Goal: Task Accomplishment & Management: Use online tool/utility

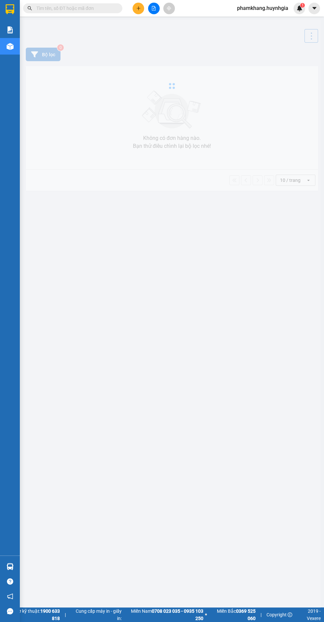
click at [275, 11] on span "phamkhang.huynhgia" at bounding box center [263, 8] width 62 height 8
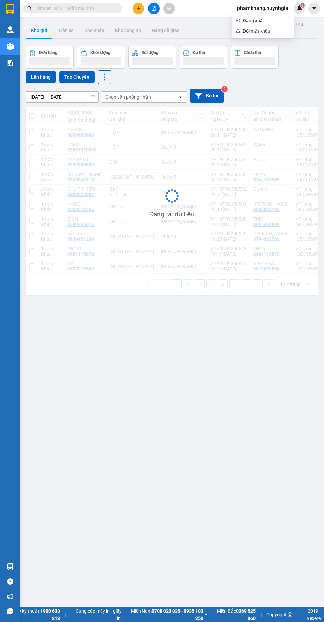
click at [273, 22] on span "Đăng xuất" at bounding box center [266, 20] width 47 height 7
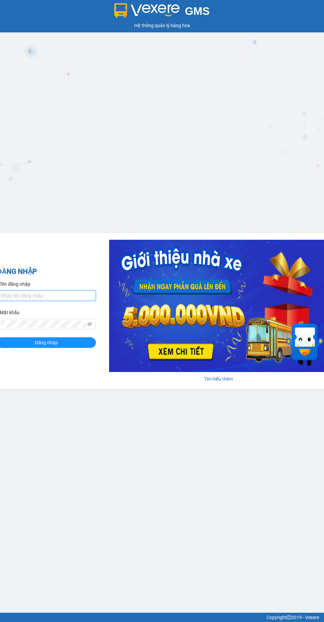
click at [42, 298] on input "Tên đăng nhập" at bounding box center [46, 295] width 99 height 11
type input "phamkhang.huynhgia"
click at [0, 337] on button "Đăng nhập" at bounding box center [46, 342] width 99 height 11
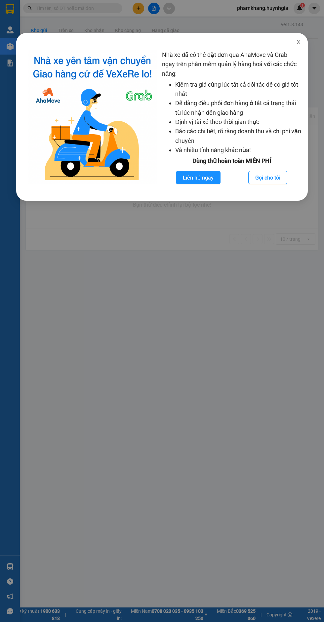
click at [299, 42] on icon "close" at bounding box center [299, 42] width 4 height 4
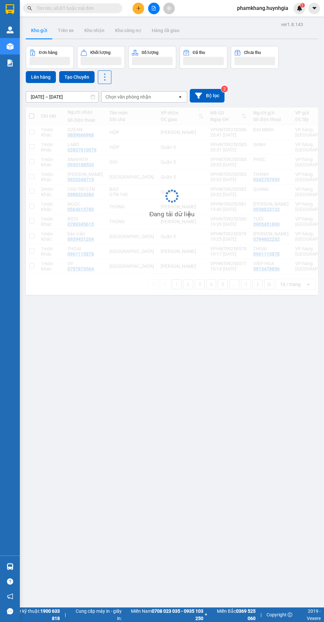
click at [277, 8] on div "Nhà xe đã có thể đặt đơn qua AhaMove và Grab ngay trên phần mềm quản lý hàng ho…" at bounding box center [162, 311] width 324 height 622
click at [276, 10] on span "phamkhang.huynhgia" at bounding box center [263, 8] width 62 height 8
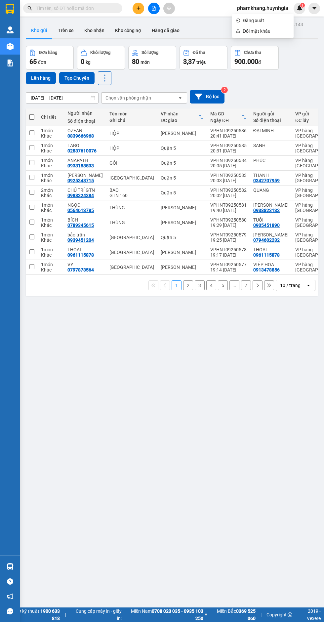
click at [270, 18] on span "Đăng xuất" at bounding box center [266, 20] width 47 height 7
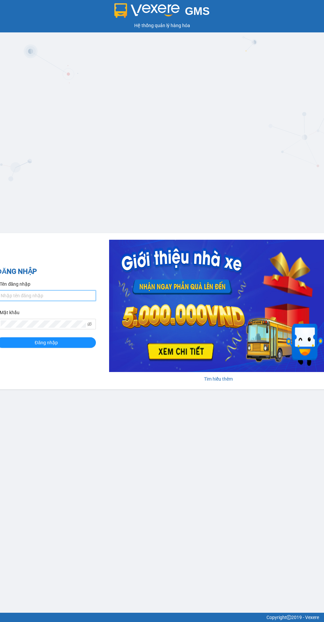
click at [65, 298] on input "Tên đăng nhập" at bounding box center [46, 295] width 99 height 11
type input "thiennhan.huynhgia"
click at [0, 337] on button "Đăng nhập" at bounding box center [46, 342] width 99 height 11
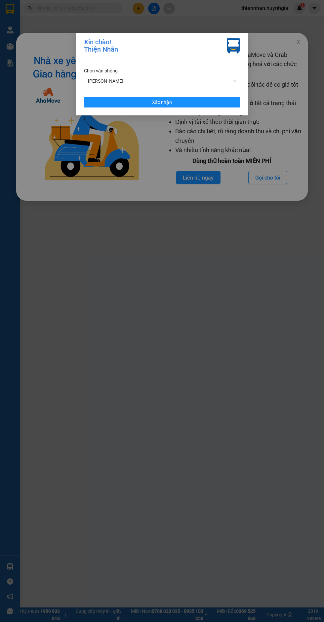
click at [213, 81] on span "[PERSON_NAME]" at bounding box center [162, 81] width 148 height 10
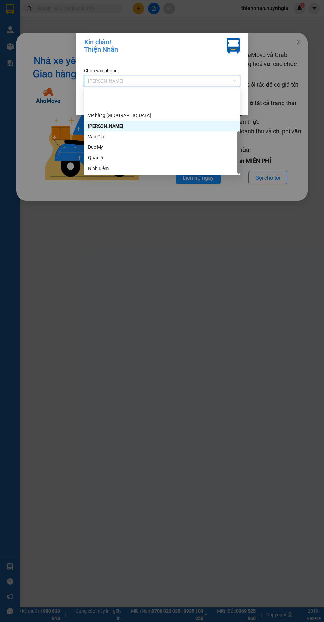
scroll to position [32, 0]
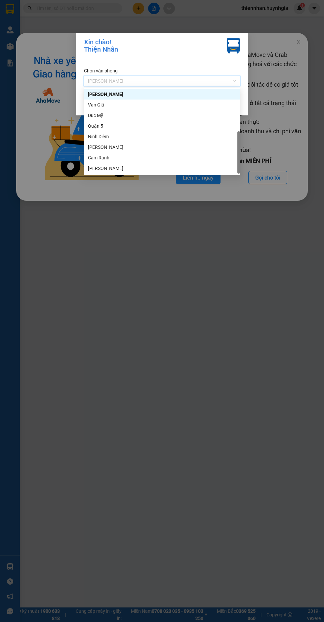
click at [160, 125] on div "Quận 5" at bounding box center [162, 125] width 148 height 7
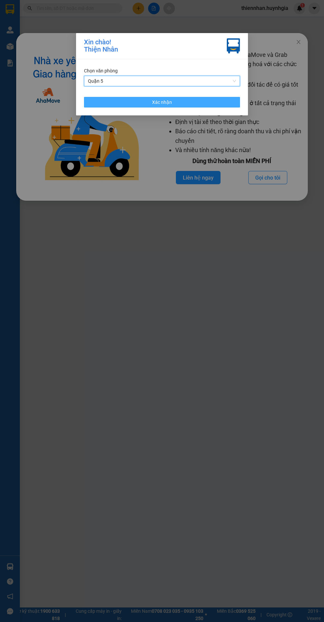
click at [210, 106] on button "Xác nhận" at bounding box center [162, 102] width 156 height 11
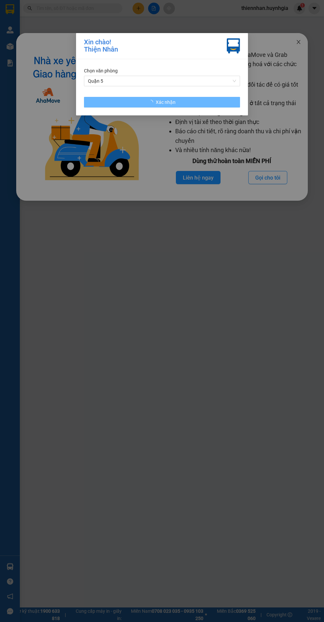
click at [307, 47] on span "Close" at bounding box center [298, 42] width 19 height 19
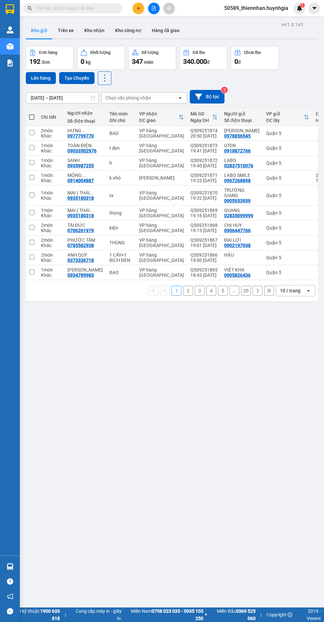
click at [104, 8] on input "text" at bounding box center [75, 8] width 78 height 7
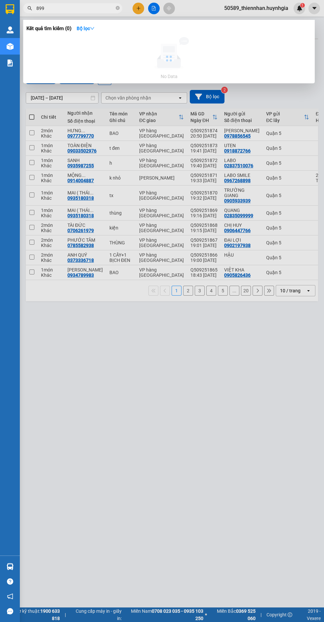
type input "899"
click at [91, 30] on strong "Bộ lọc" at bounding box center [86, 28] width 18 height 5
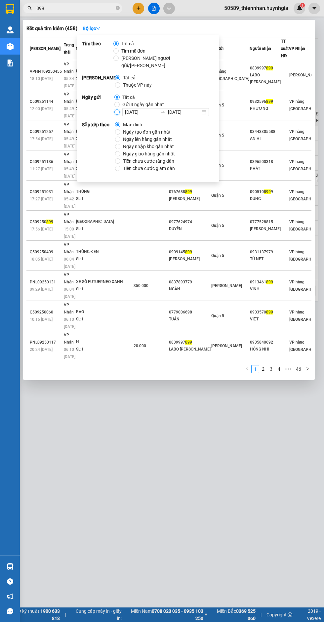
click at [118, 110] on input "12/09/2025 12/09/2025" at bounding box center [116, 112] width 5 height 5
radio input "true"
radio input "false"
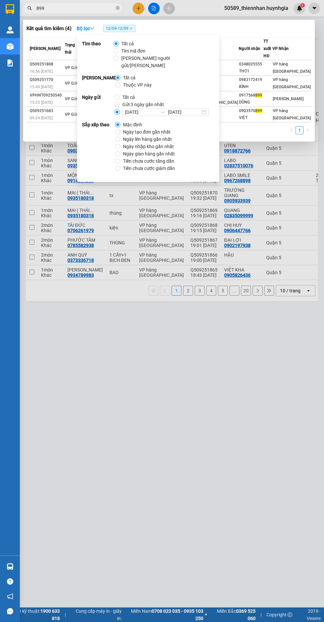
click at [147, 109] on input "12/09/2025" at bounding box center [141, 112] width 32 height 7
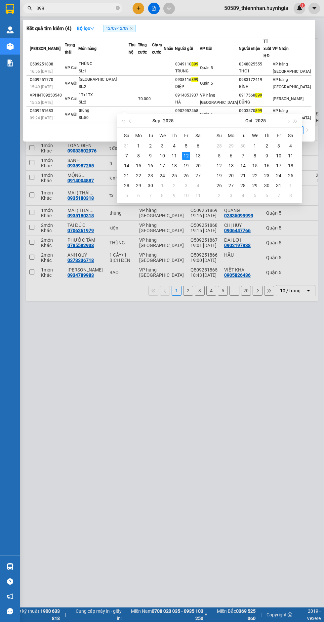
click at [242, 29] on div "Kết quả tìm kiếm ( 4 ) Bộ lọc 12/09 - 12/09" at bounding box center [168, 28] width 285 height 11
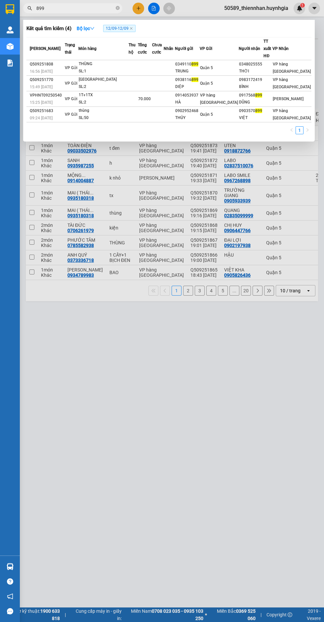
click at [95, 362] on div at bounding box center [162, 311] width 324 height 622
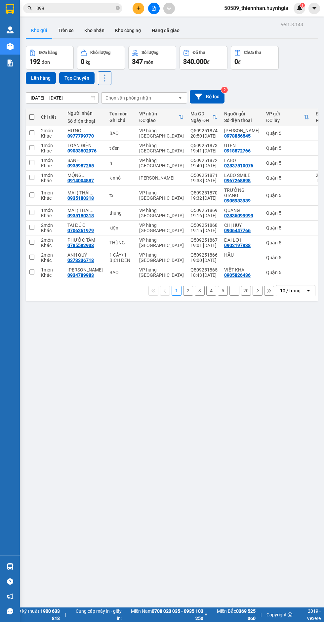
click at [245, 10] on span "50589_thiennhan.huynhgia" at bounding box center [256, 8] width 75 height 8
click at [235, 20] on span "Đăng xuất" at bounding box center [260, 20] width 60 height 7
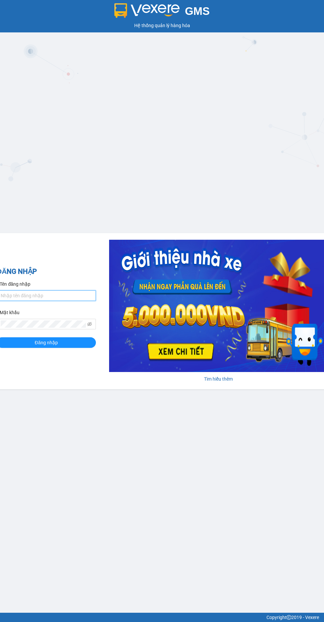
click at [48, 293] on input "Tên đăng nhập" at bounding box center [46, 295] width 99 height 11
type input "thiennhan.huynhgia"
click at [0, 337] on button "Đăng nhập" at bounding box center [46, 342] width 99 height 11
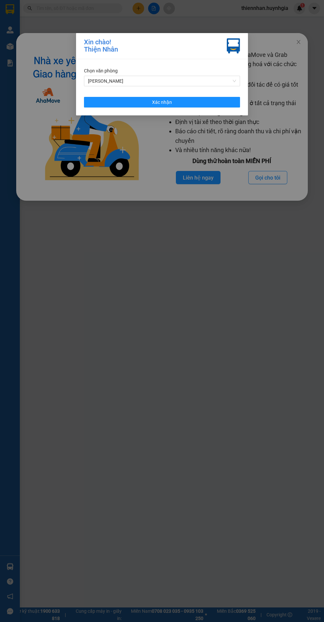
click at [99, 81] on span "[PERSON_NAME]" at bounding box center [162, 81] width 148 height 10
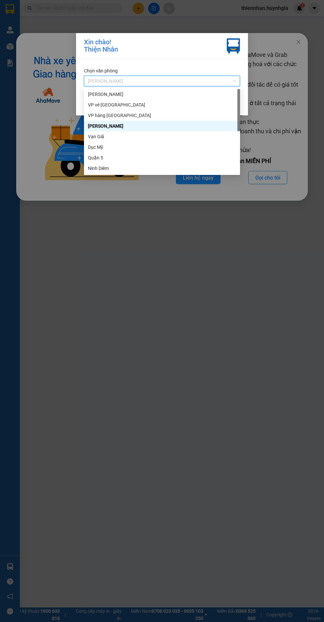
click at [100, 105] on div "VP vé [GEOGRAPHIC_DATA]" at bounding box center [162, 104] width 148 height 7
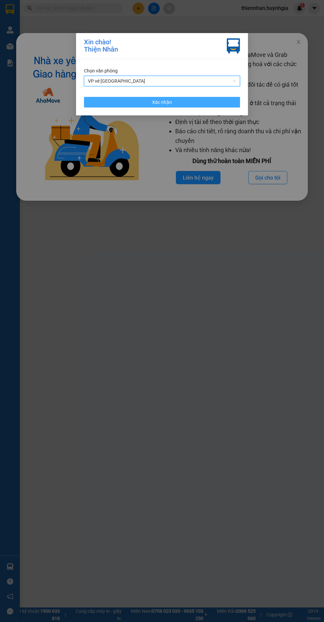
click at [106, 106] on button "Xác nhận" at bounding box center [162, 102] width 156 height 11
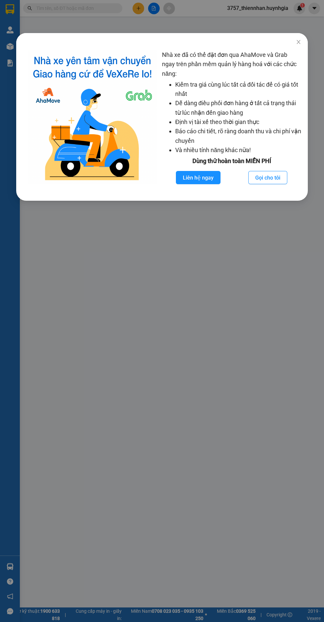
click at [96, 82] on img at bounding box center [92, 117] width 129 height 134
click at [67, 13] on div "Nhà xe đã có thể đặt đơn qua AhaMove và Grab ngay trên phần mềm quản lý hàng ho…" at bounding box center [162, 311] width 324 height 622
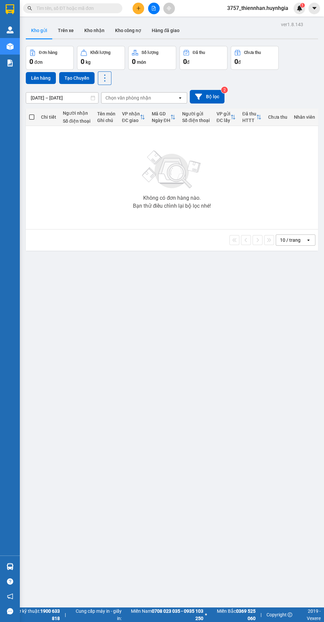
click at [251, 4] on span "3757_thiennhan.huynhgia" at bounding box center [258, 8] width 72 height 8
click at [240, 24] on span "Đăng xuất" at bounding box center [261, 20] width 57 height 7
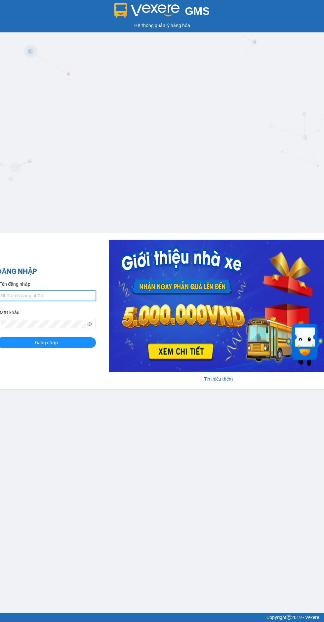
click at [19, 298] on input "Tên đăng nhập" at bounding box center [46, 295] width 99 height 11
type input "thiennhan.huynhgia"
click at [0, 337] on button "Đăng nhập" at bounding box center [46, 342] width 99 height 11
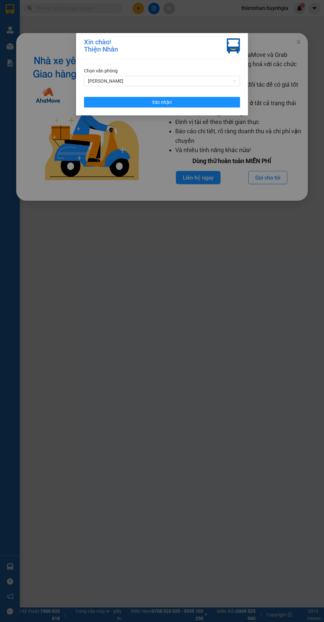
click at [214, 81] on span "[PERSON_NAME]" at bounding box center [162, 81] width 148 height 10
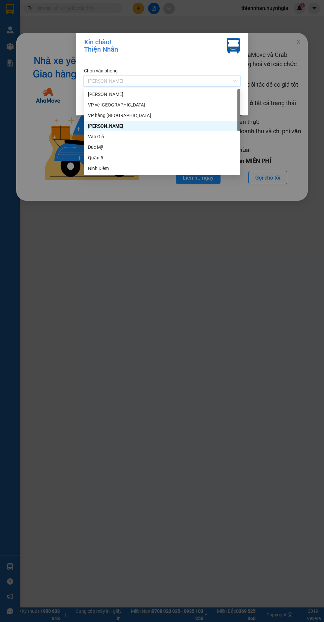
click at [173, 94] on div "[PERSON_NAME]" at bounding box center [162, 94] width 148 height 7
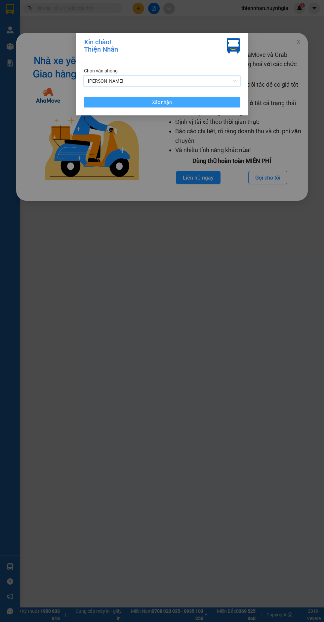
click at [179, 107] on button "Xác nhận" at bounding box center [162, 102] width 156 height 11
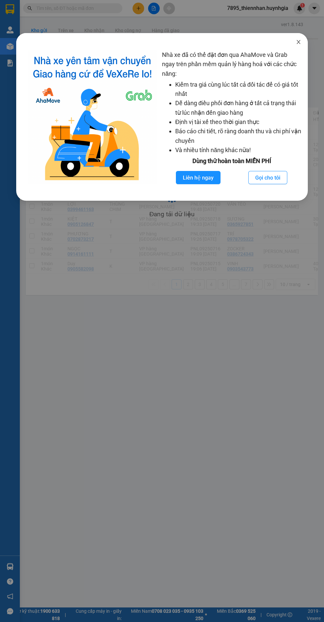
click at [299, 42] on icon "close" at bounding box center [299, 42] width 4 height 4
